Goal: Find contact information: Find contact information

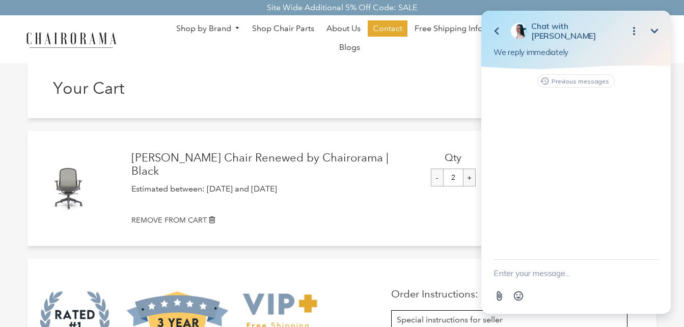
click at [655, 27] on icon "Minimize" at bounding box center [655, 31] width 12 height 12
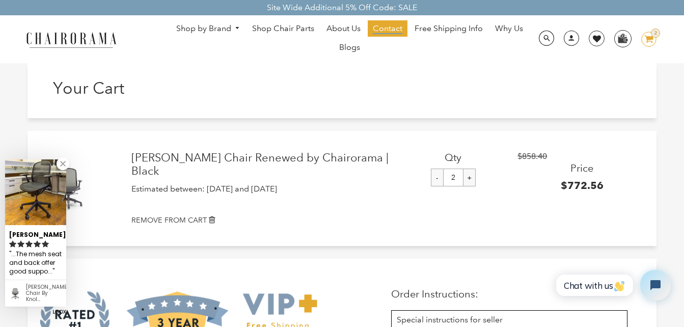
click at [390, 28] on span "Contact" at bounding box center [388, 28] width 30 height 11
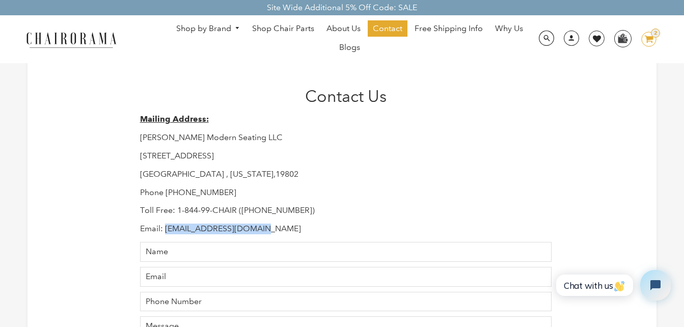
drag, startPoint x: 277, startPoint y: 225, endPoint x: 166, endPoint y: 232, distance: 111.3
click at [166, 232] on p "Email: [EMAIL_ADDRESS][DOMAIN_NAME]" at bounding box center [346, 229] width 412 height 11
copy p "[EMAIL_ADDRESS][DOMAIN_NAME]"
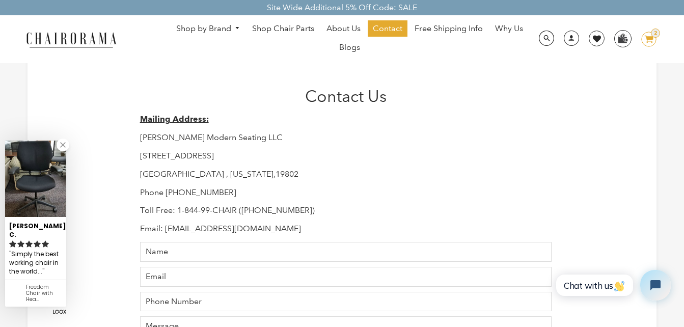
click at [649, 39] on icon at bounding box center [649, 39] width 9 height 7
